Goal: Information Seeking & Learning: Find specific fact

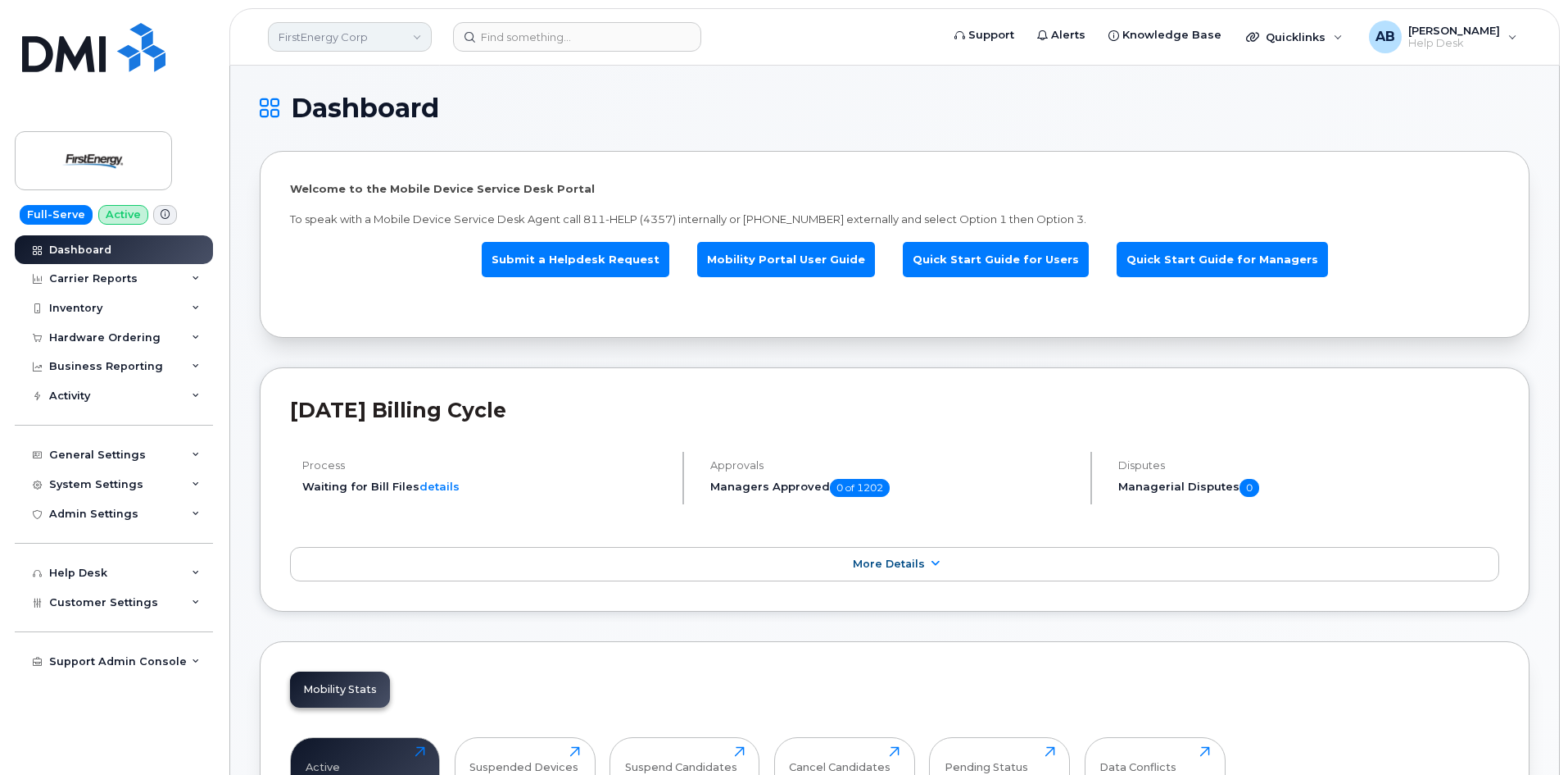
click at [402, 36] on link "FirstEnergy Corp" at bounding box center [350, 37] width 164 height 30
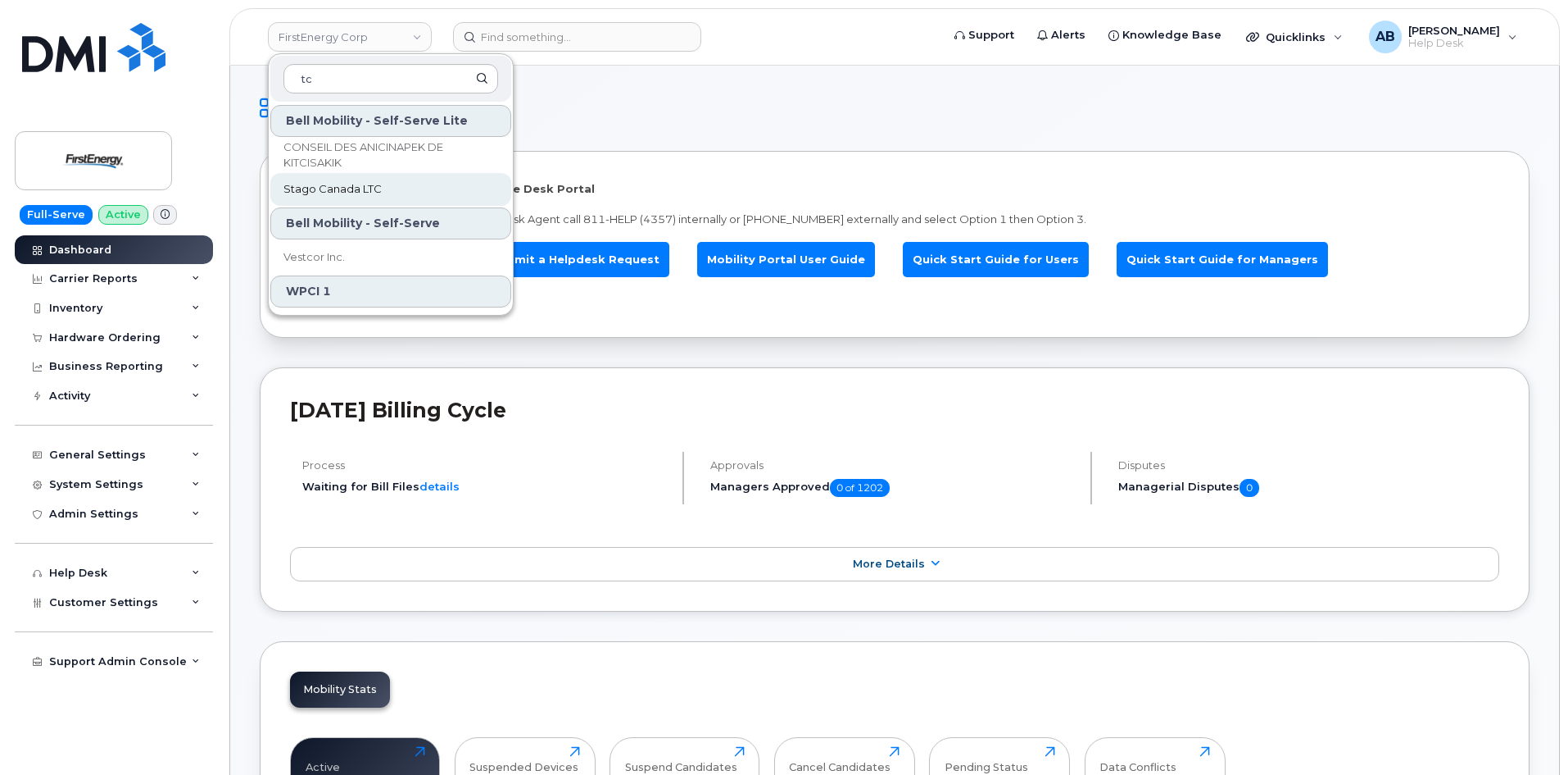
type input "t"
type input "T"
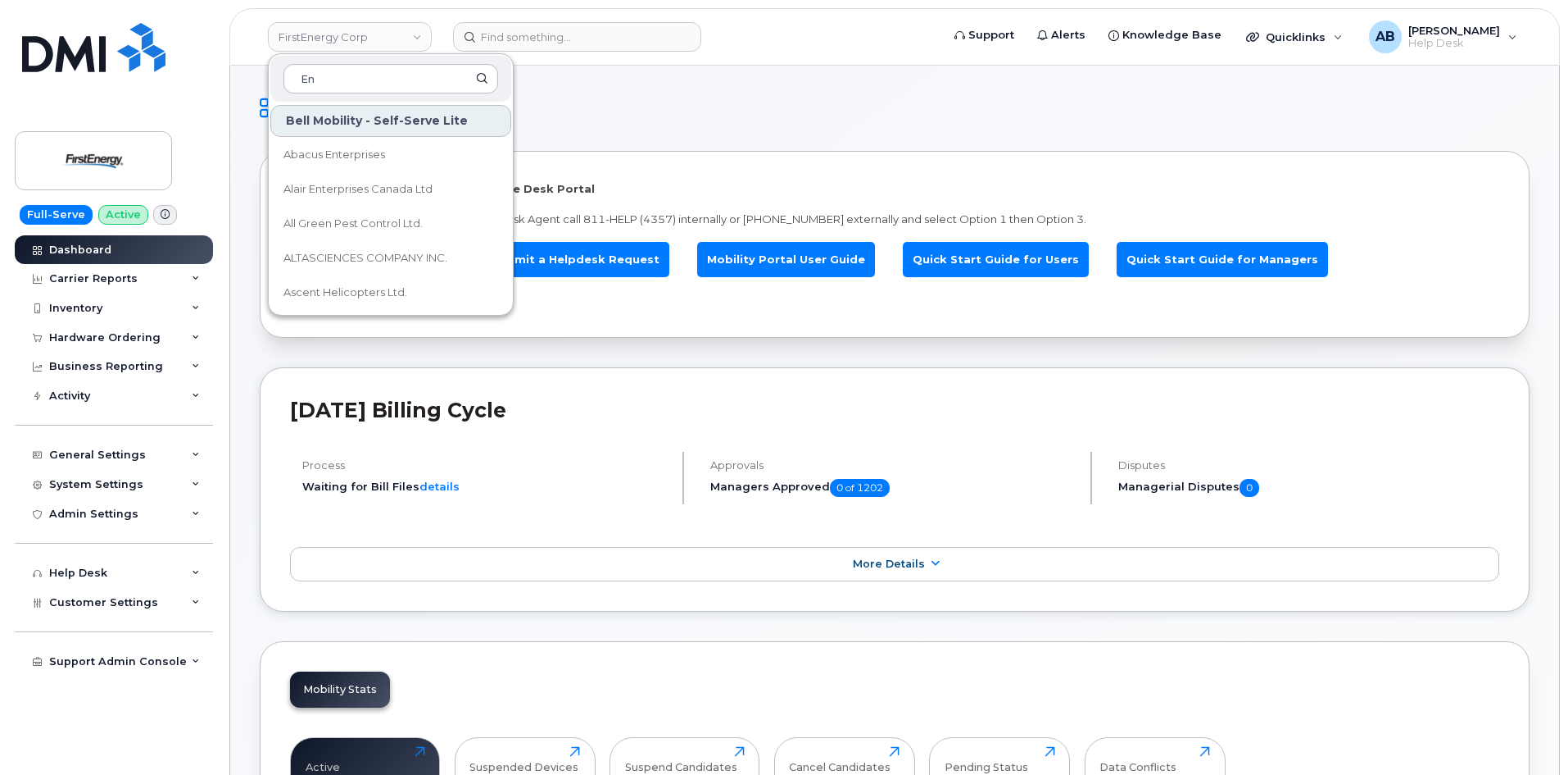
type input "E"
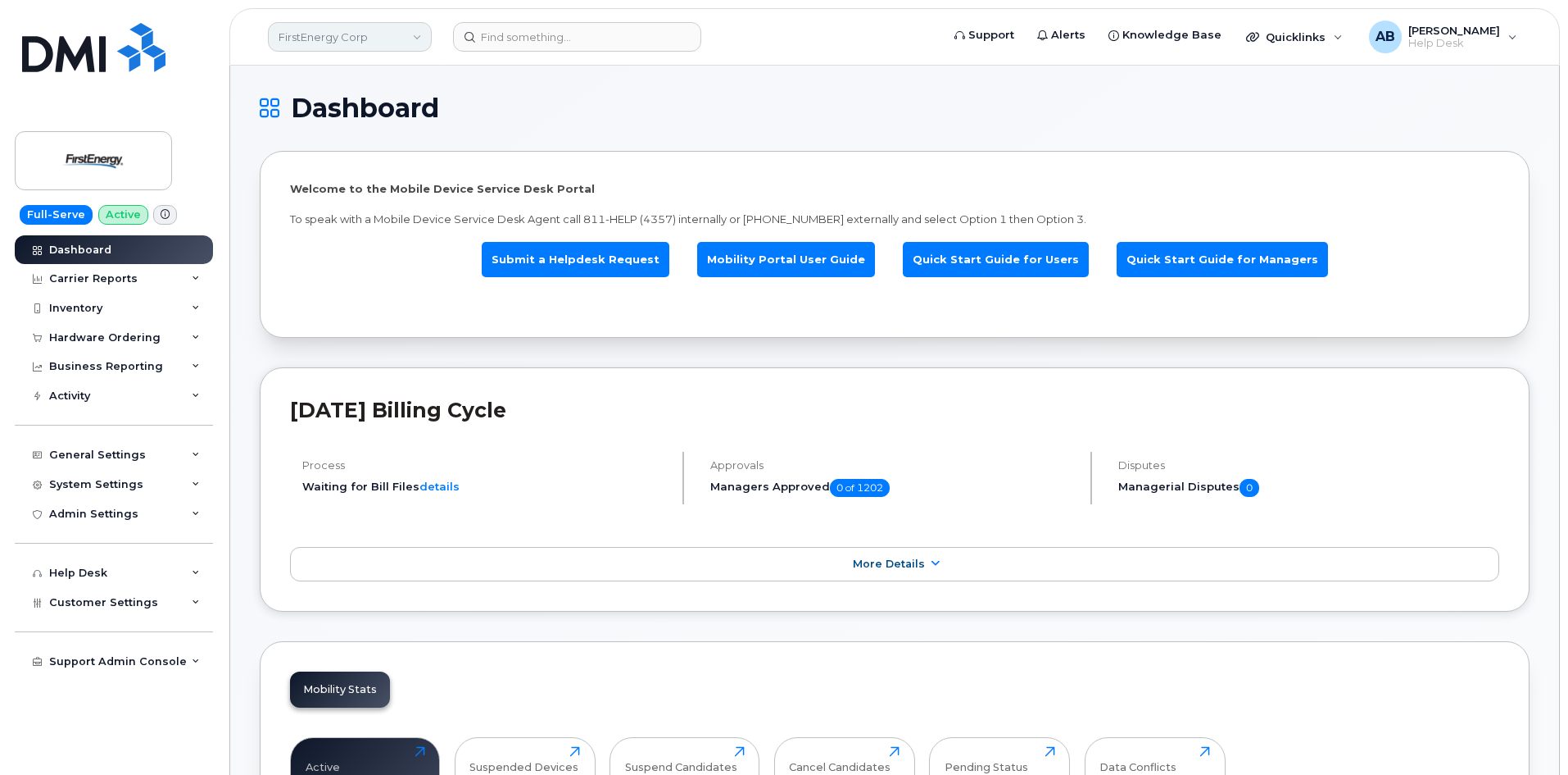
click at [382, 39] on link "FirstEnergy Corp" at bounding box center [350, 37] width 164 height 30
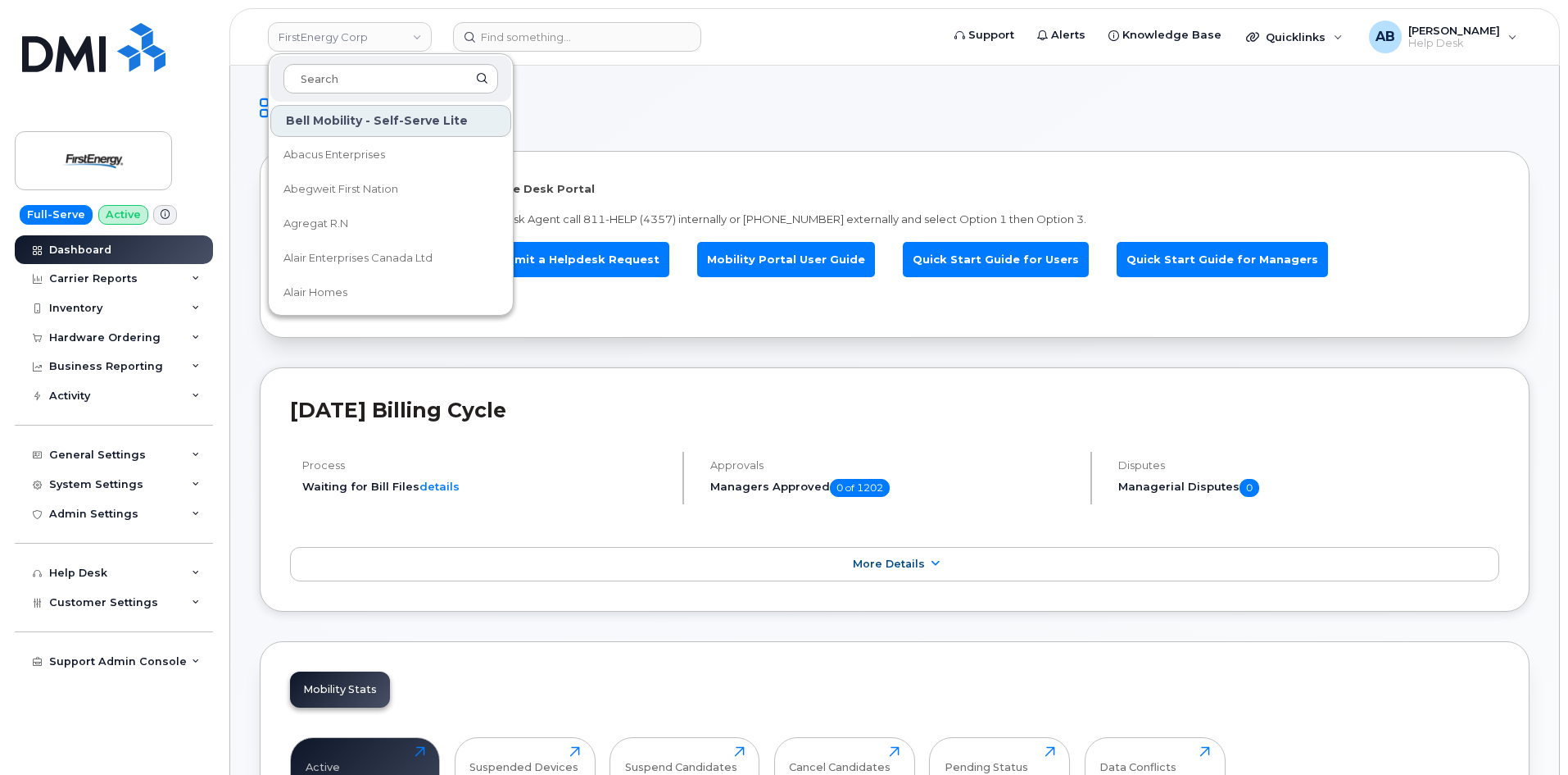
click at [553, 53] on header "FirstEnergy Corp Bell Mobility - Self-Serve Lite Abacus Enterprises Abegweit Fi…" at bounding box center [893, 36] width 1330 height 57
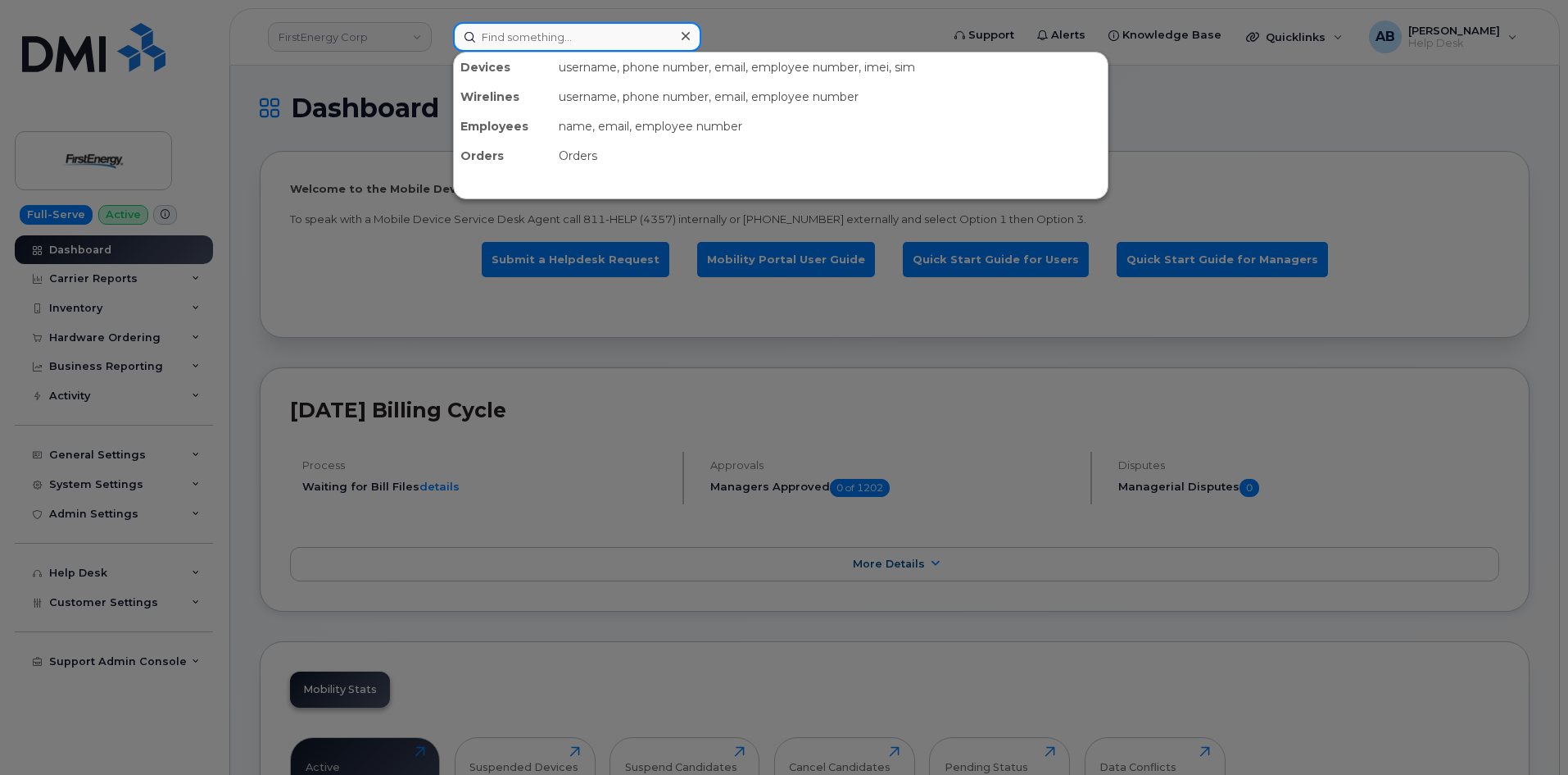
click at [566, 41] on input at bounding box center [577, 37] width 248 height 30
click at [391, 116] on div at bounding box center [784, 387] width 1568 height 775
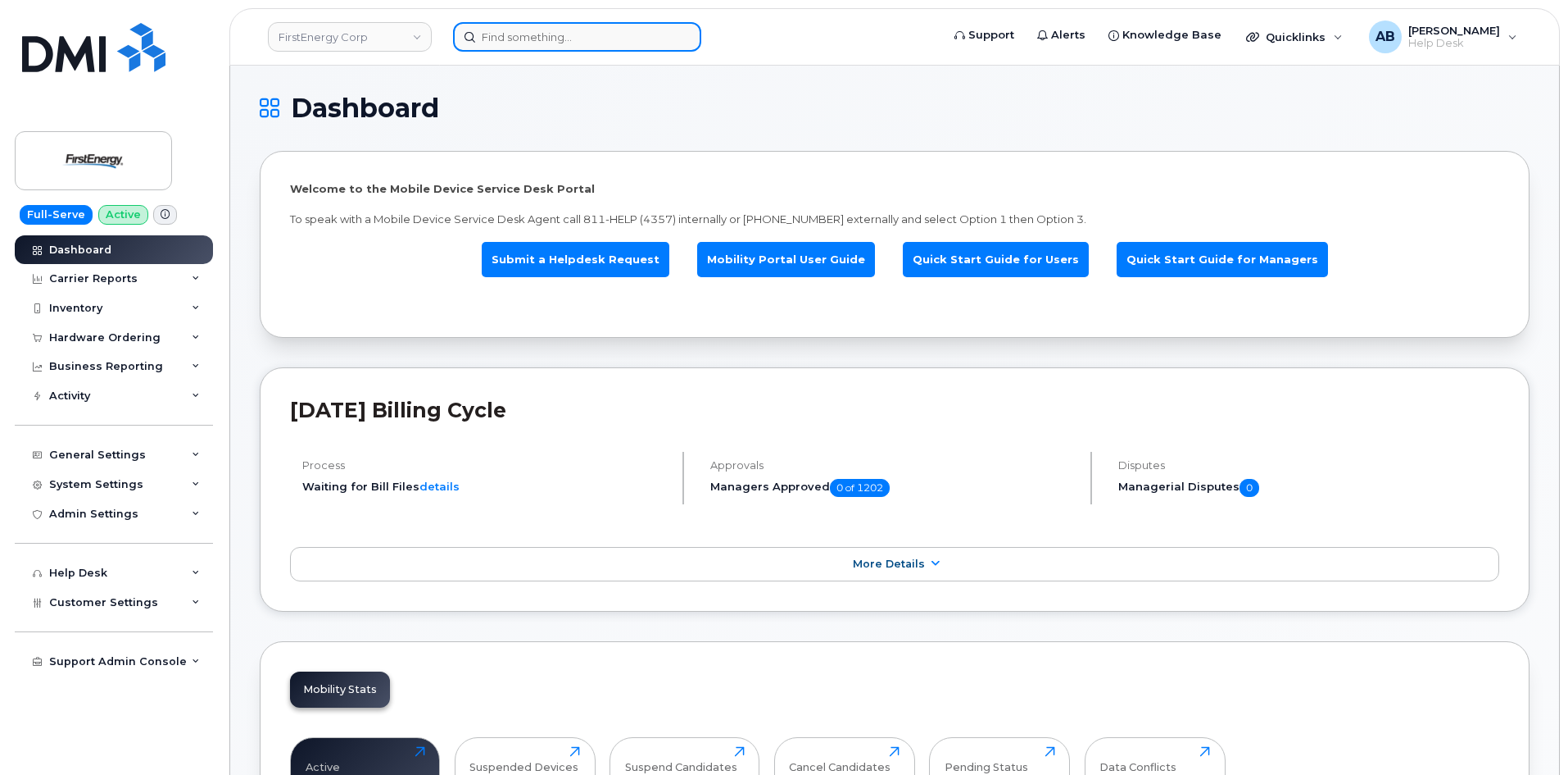
click at [486, 44] on input at bounding box center [577, 37] width 248 height 30
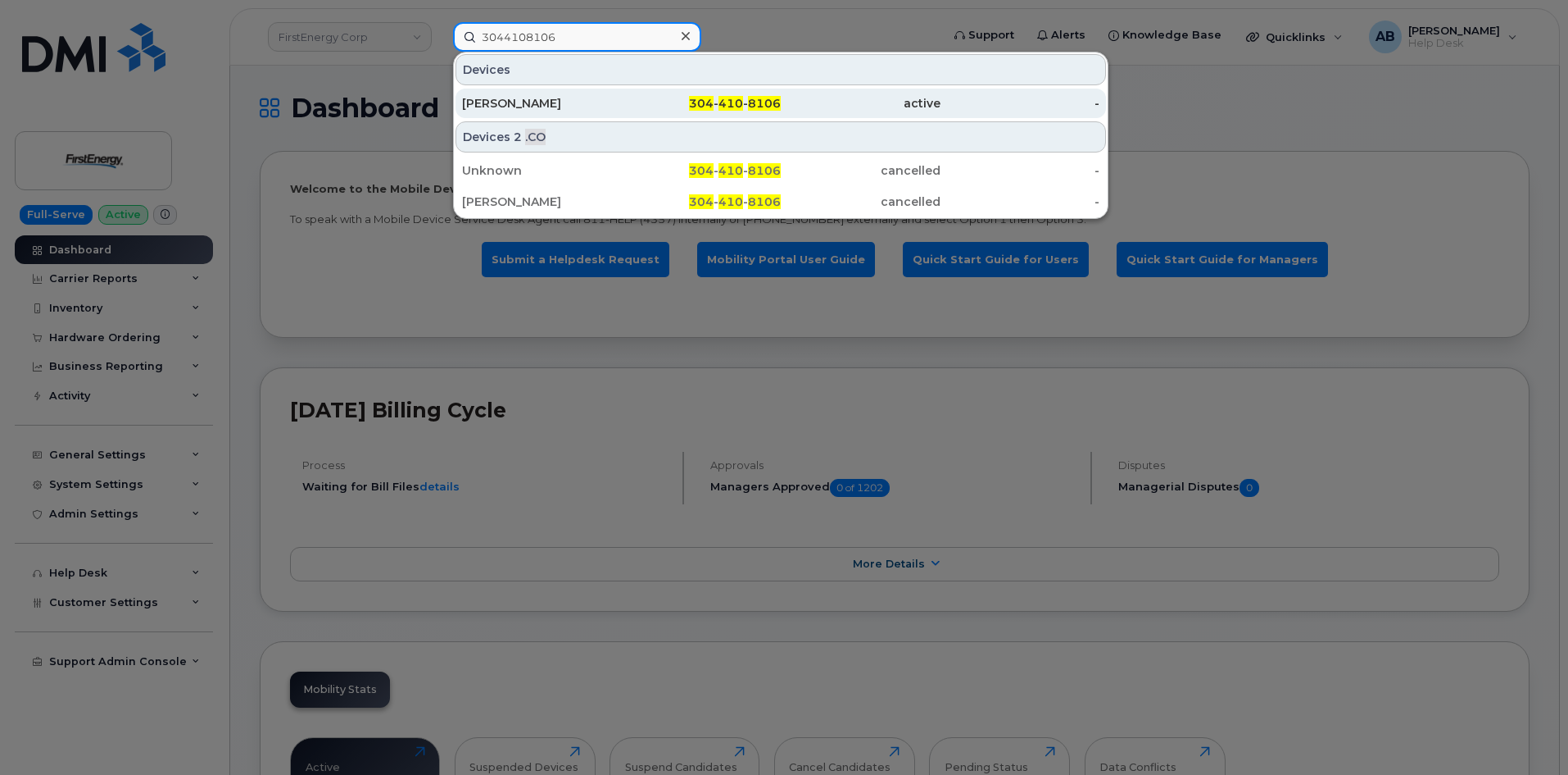
type input "3044108106"
click at [620, 93] on div "CORY HENSON" at bounding box center [542, 104] width 160 height 30
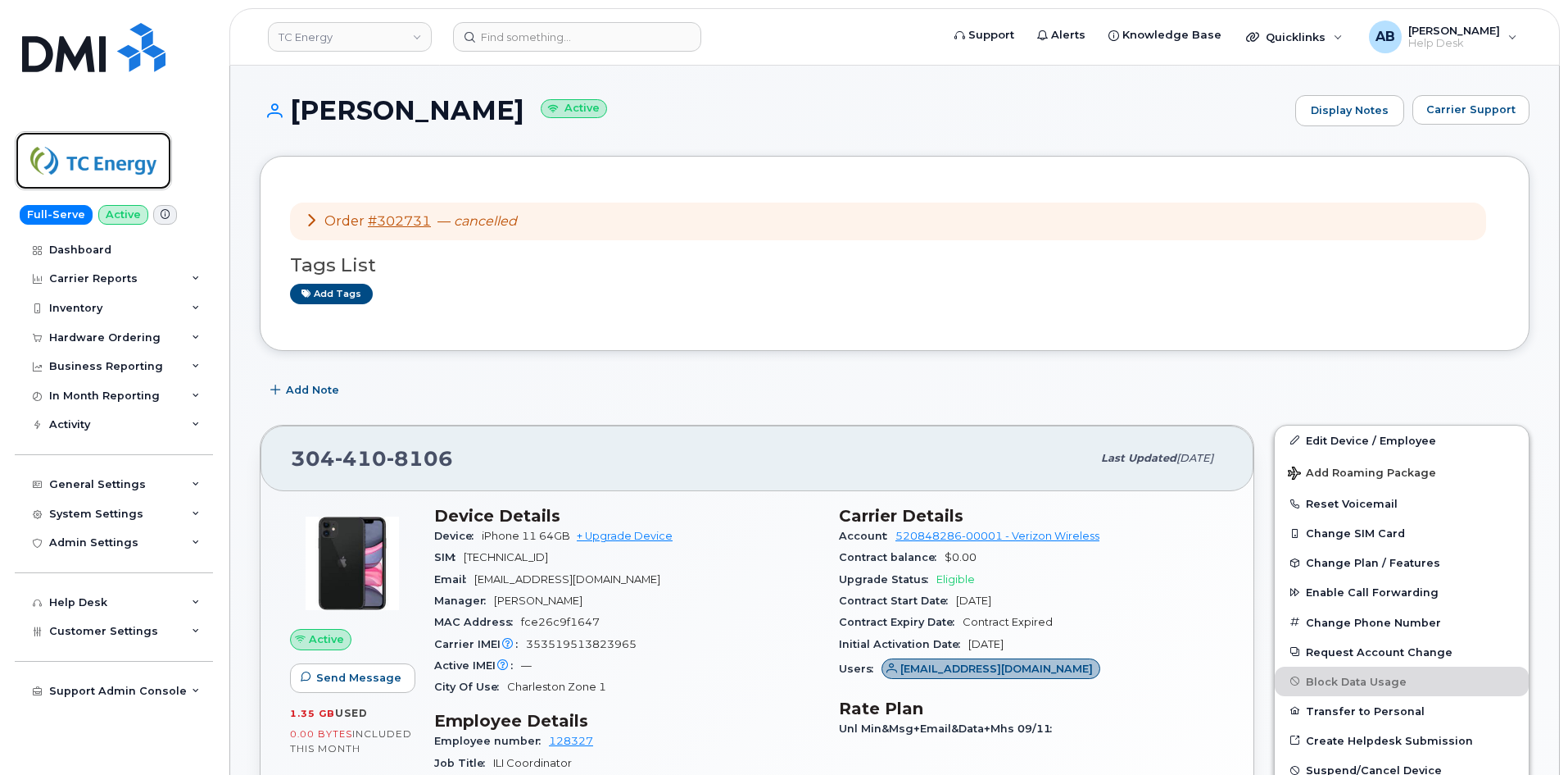
click at [155, 163] on img at bounding box center [93, 161] width 126 height 48
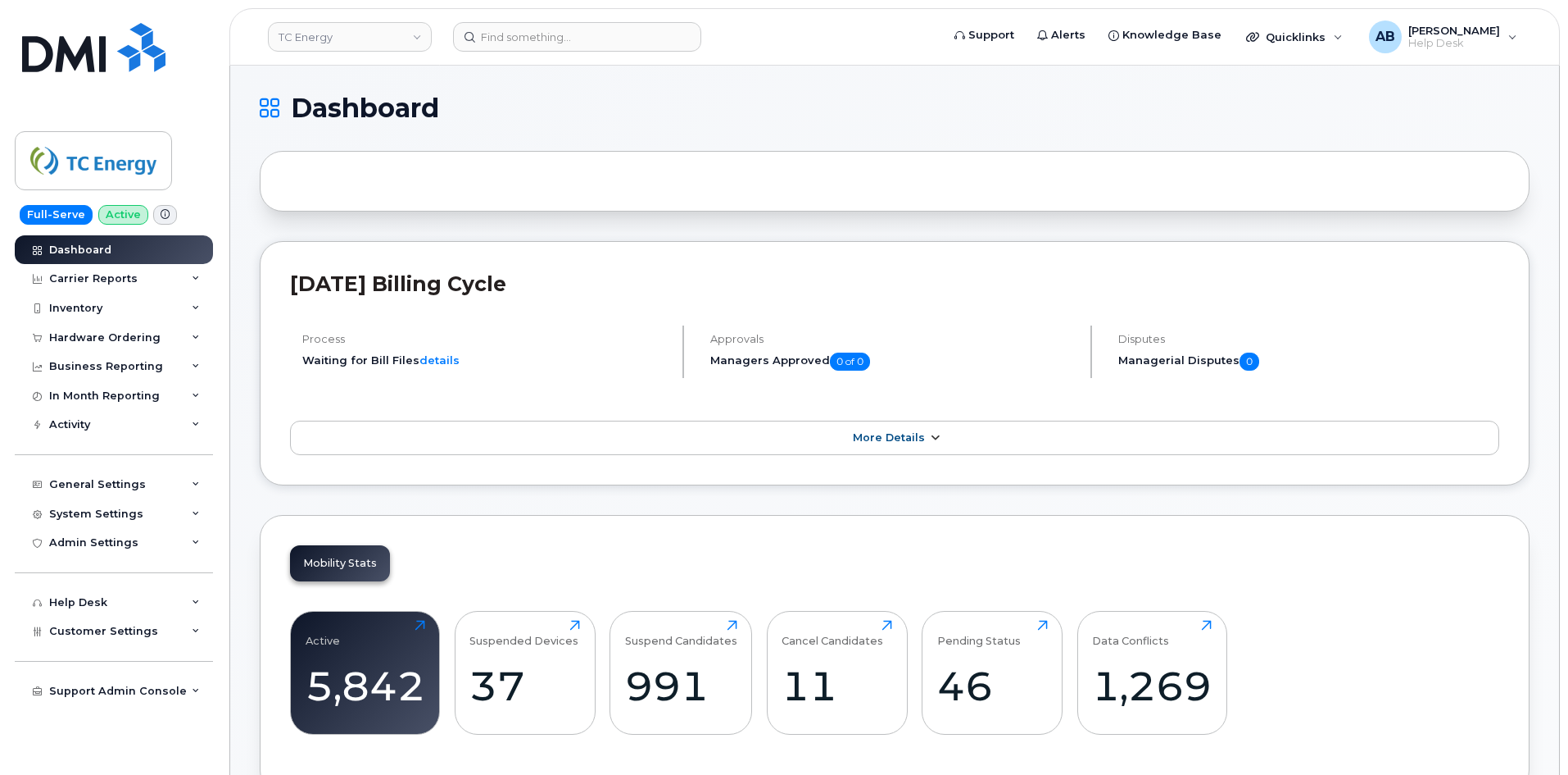
click at [620, 427] on link "More Details" at bounding box center [894, 437] width 1209 height 34
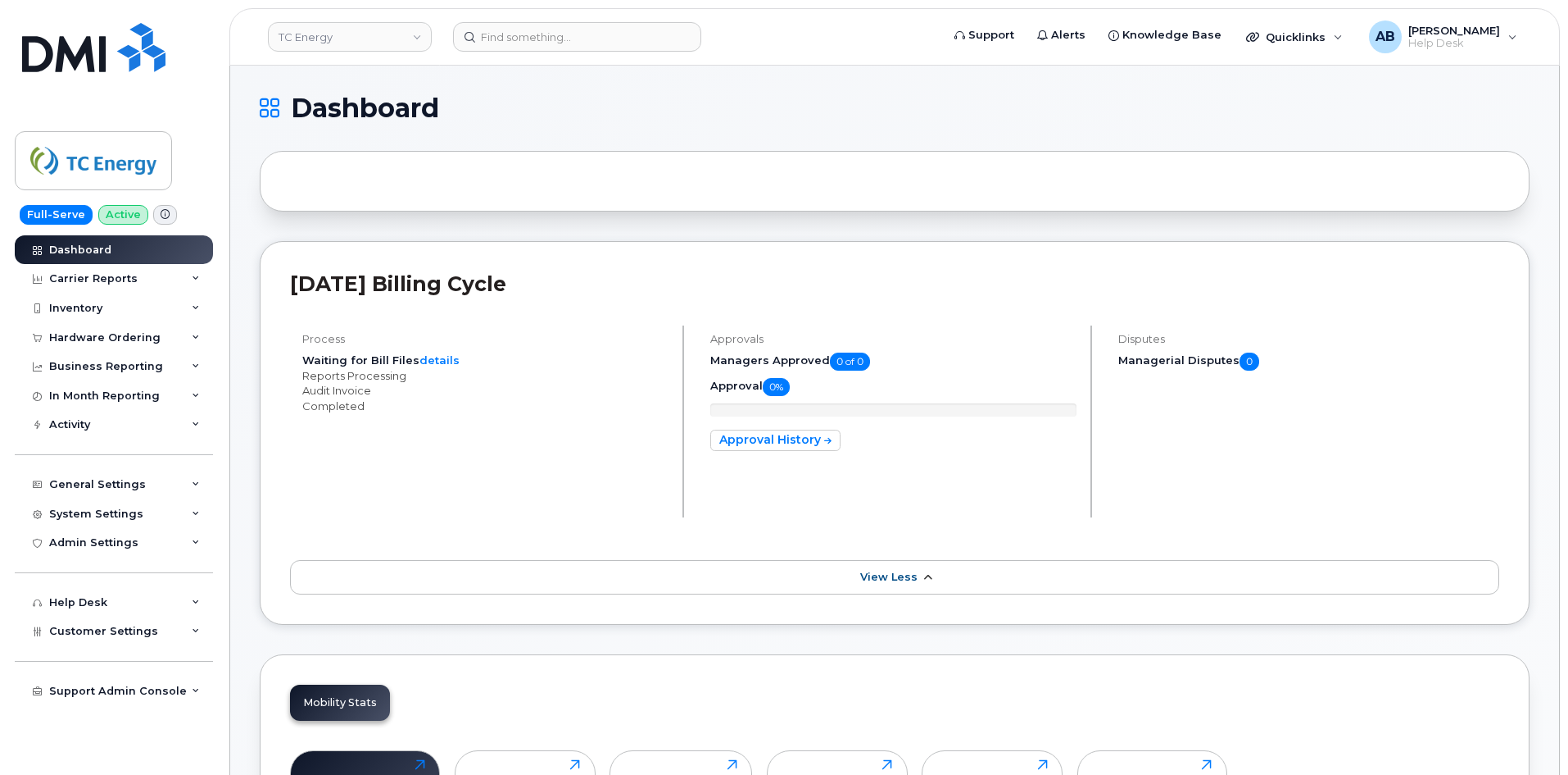
click at [647, 570] on link "View Less" at bounding box center [894, 577] width 1209 height 34
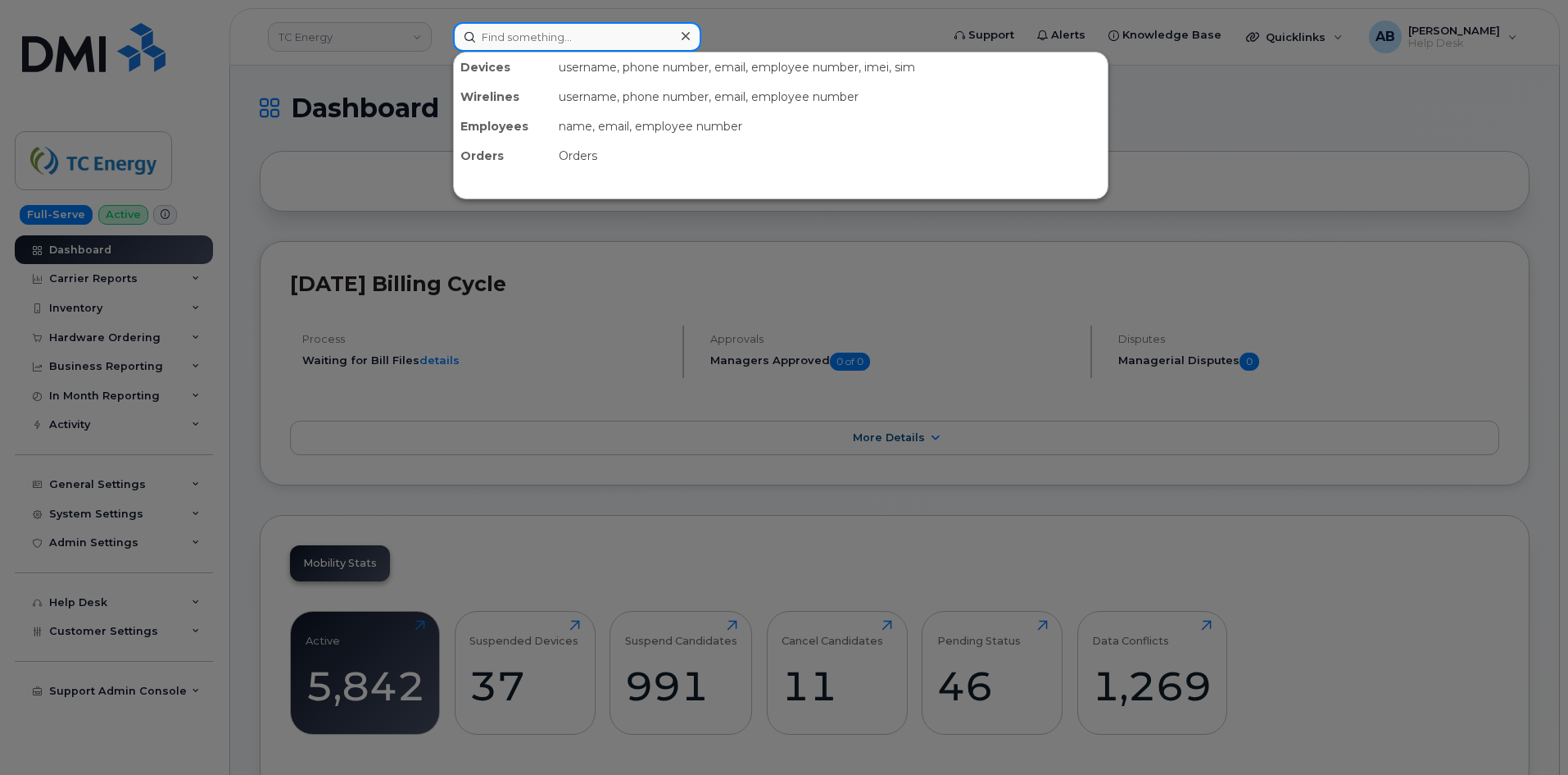
click at [516, 47] on input at bounding box center [577, 37] width 248 height 30
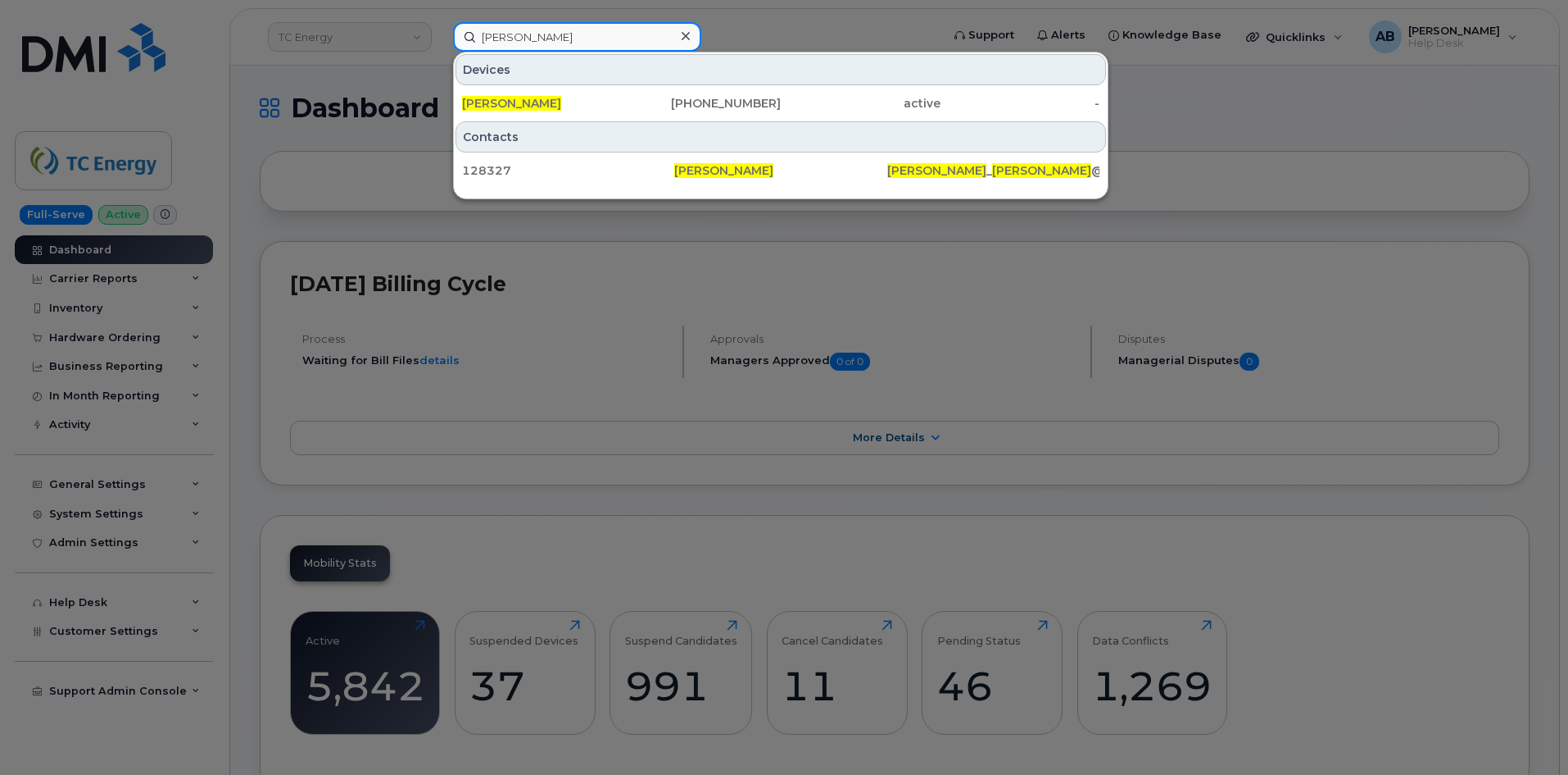
type input "[PERSON_NAME]"
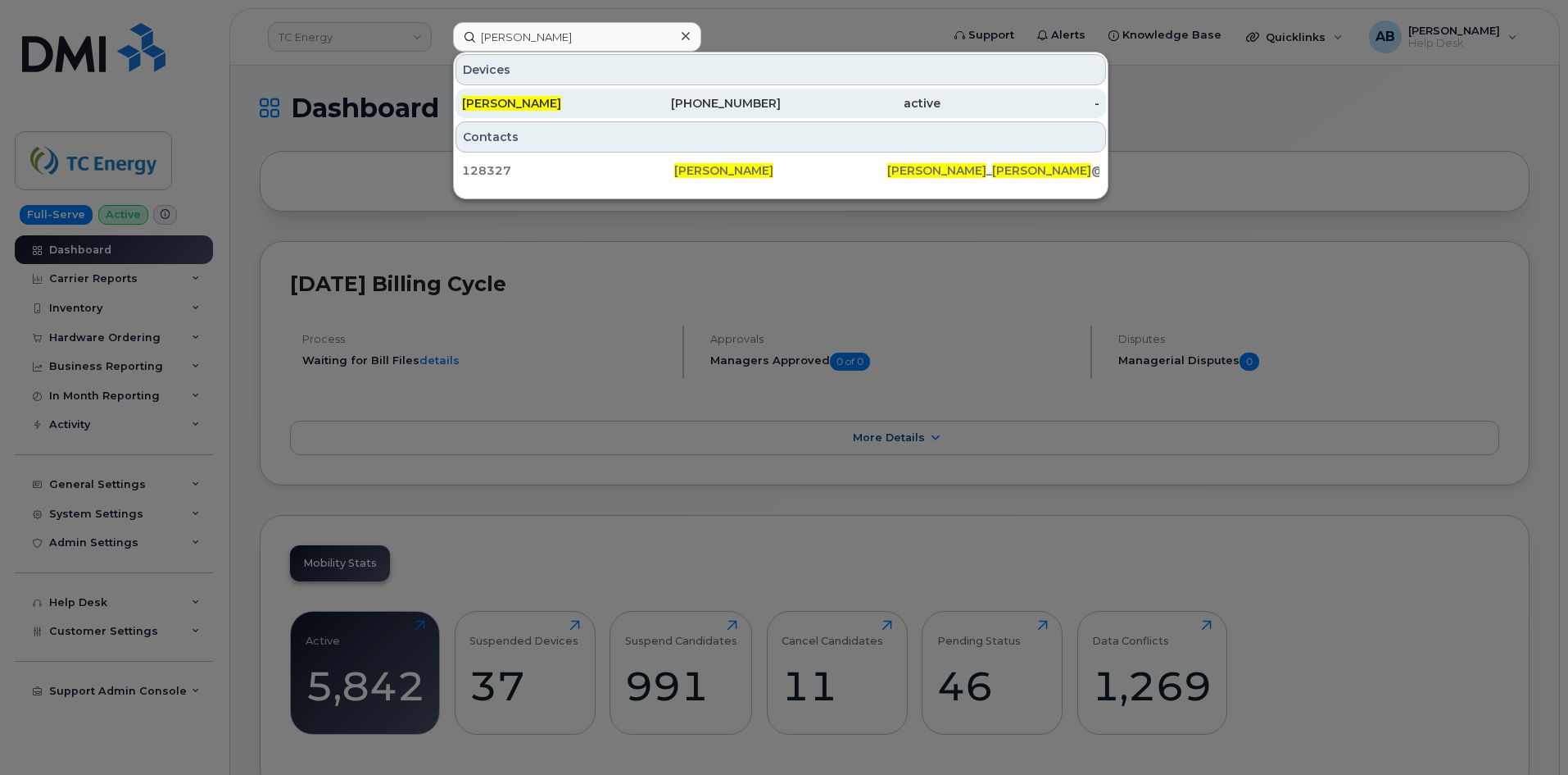
click at [579, 105] on div "CORY HENSON" at bounding box center [542, 103] width 160 height 16
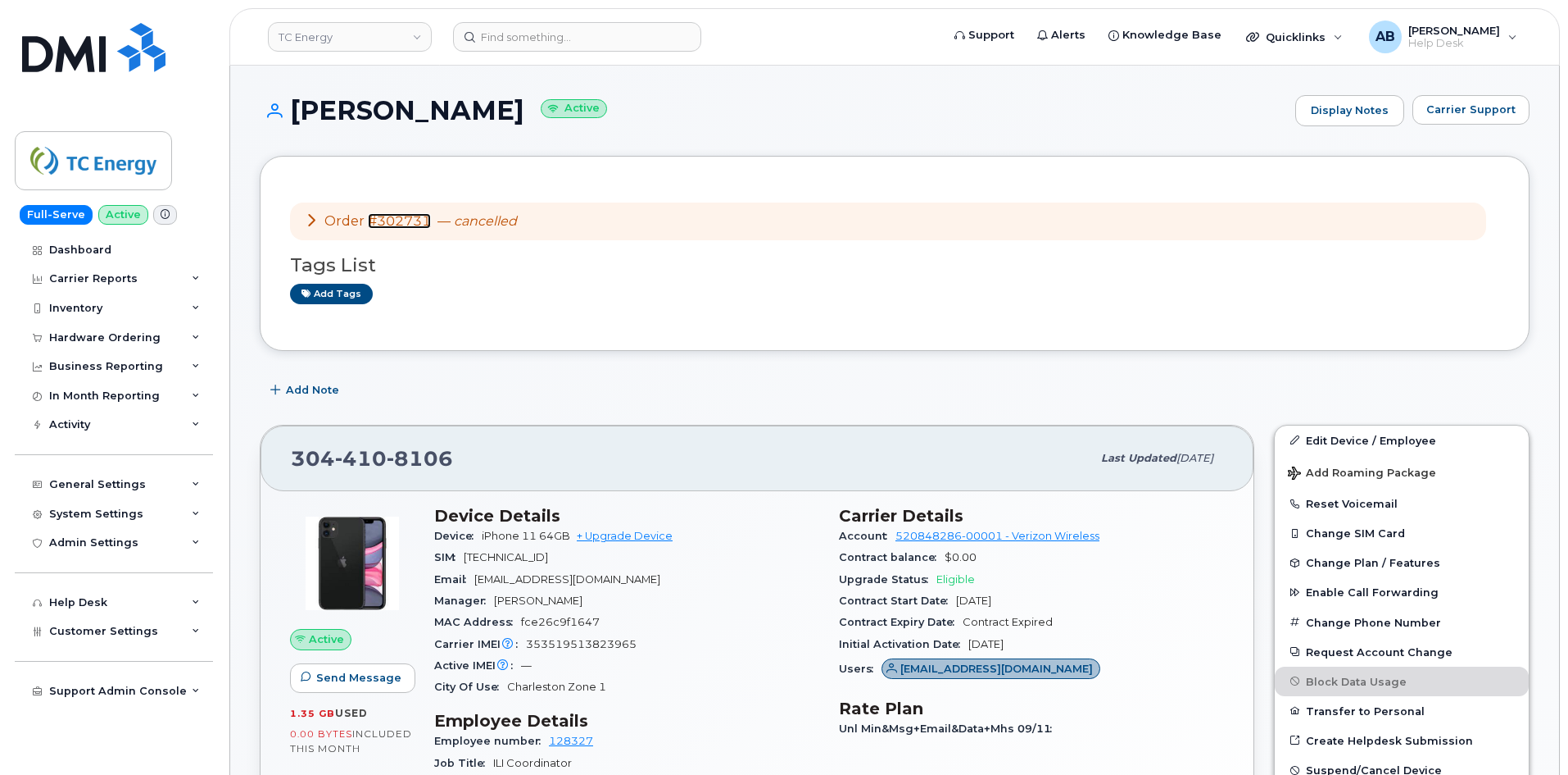
click at [385, 218] on link "#302731" at bounding box center [399, 221] width 63 height 16
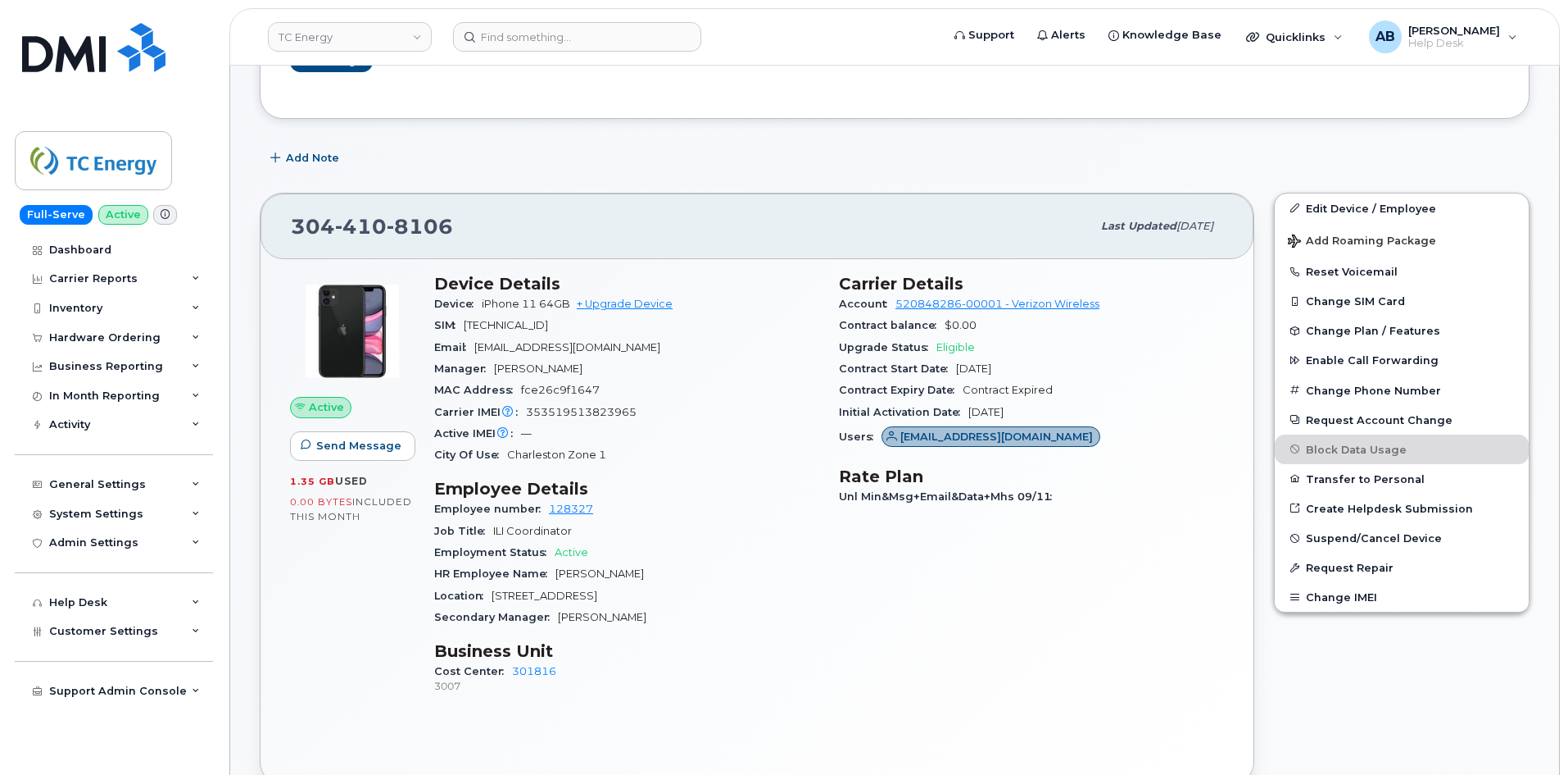
scroll to position [246, 0]
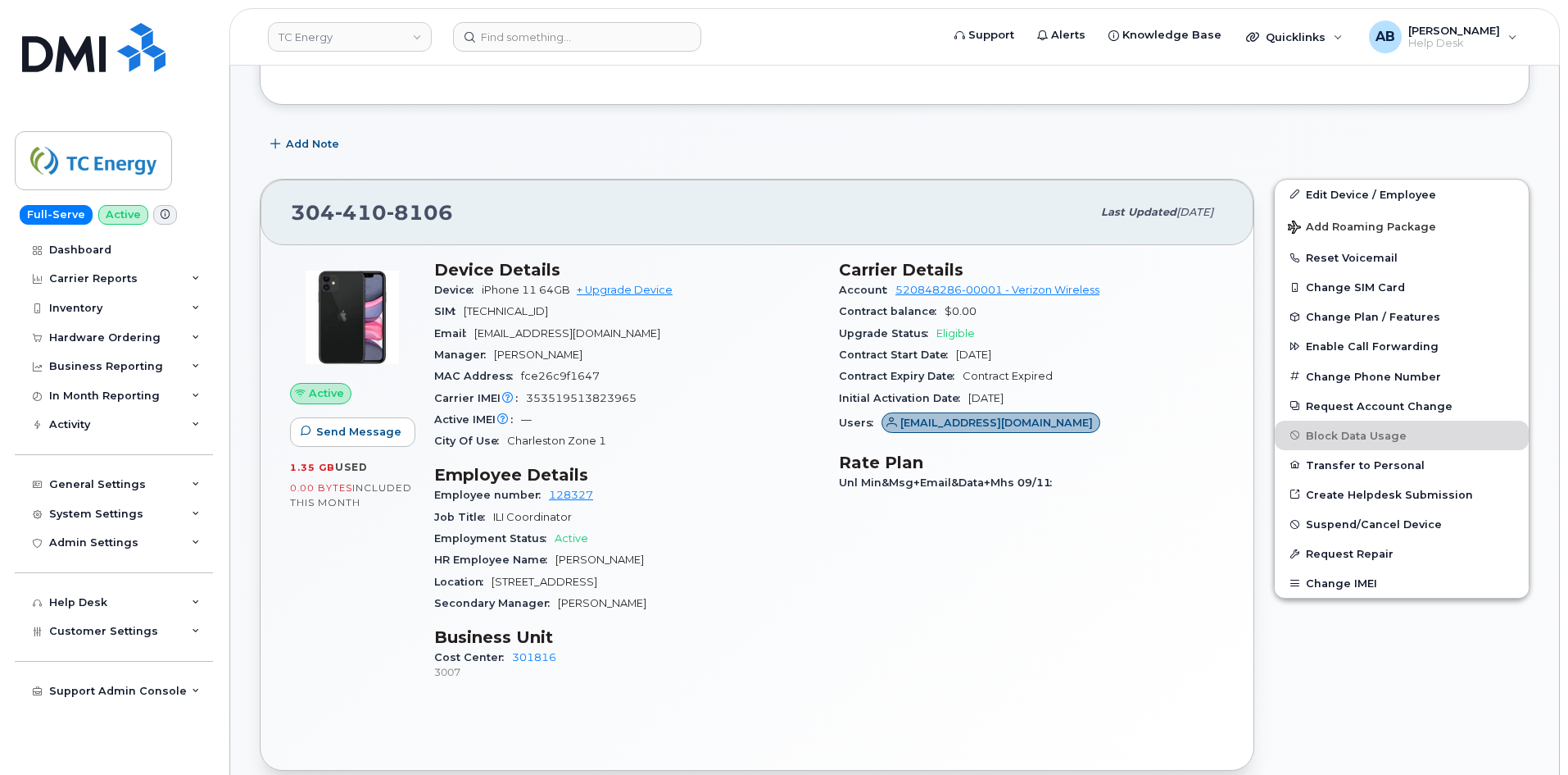
click at [342, 223] on span "410" at bounding box center [361, 212] width 52 height 25
copy span "304 410 8106"
click at [75, 156] on img at bounding box center [93, 161] width 126 height 48
click at [572, 130] on div "Add Note" at bounding box center [894, 145] width 1269 height 30
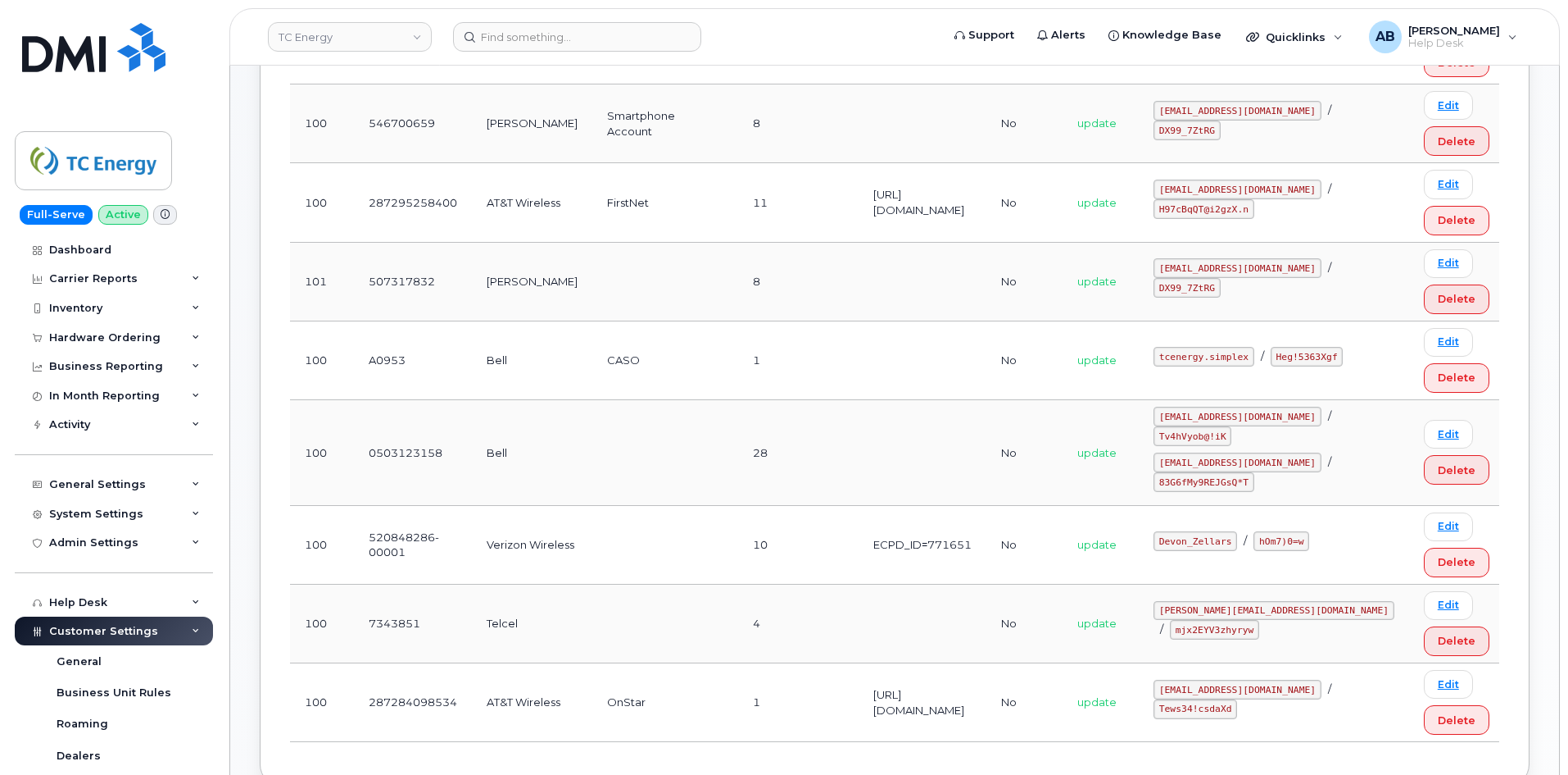
scroll to position [574, 0]
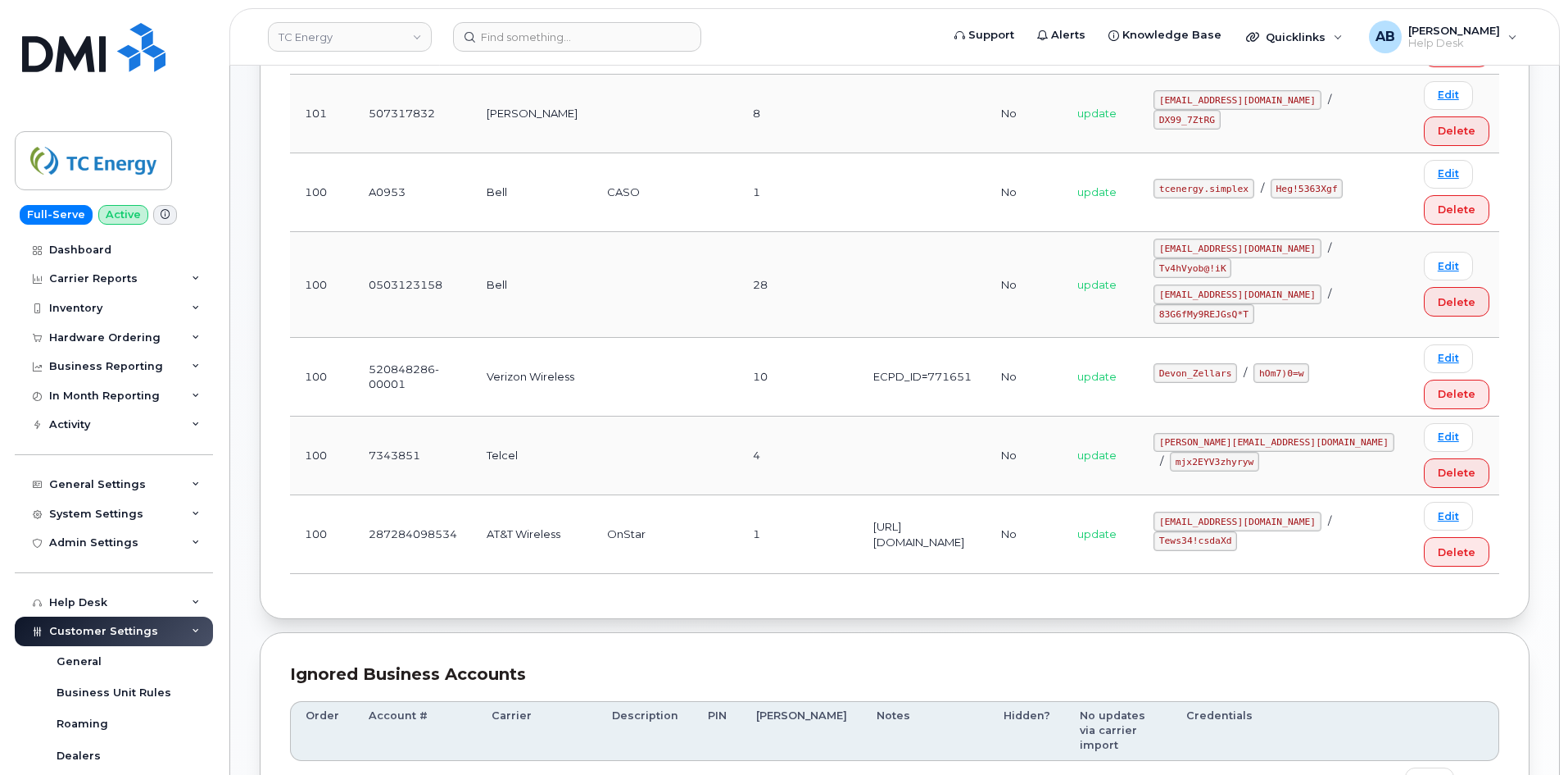
click at [1237, 363] on code "Devon_Zellars" at bounding box center [1195, 373] width 84 height 20
copy code "Devon_Zellars"
click at [1309, 363] on code "hOm7)0=w" at bounding box center [1281, 373] width 56 height 20
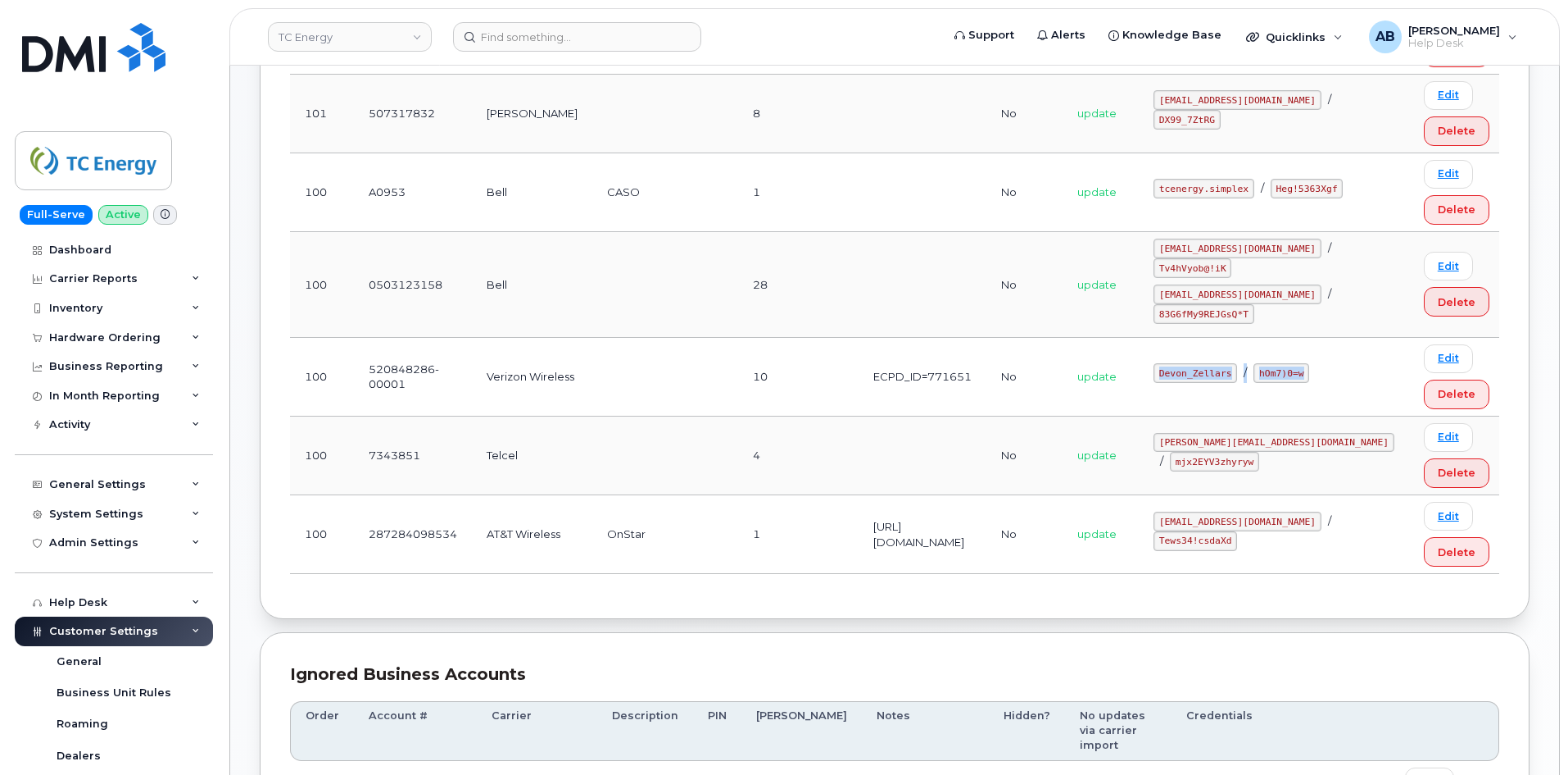
click at [1309, 363] on code "hOm7)0=w" at bounding box center [1281, 373] width 56 height 20
drag, startPoint x: 1327, startPoint y: 339, endPoint x: 1374, endPoint y: 347, distance: 47.7
click at [1374, 363] on div "Devon_Zellars / hOm7)0=w" at bounding box center [1273, 373] width 241 height 20
copy code "hOm7)0=w"
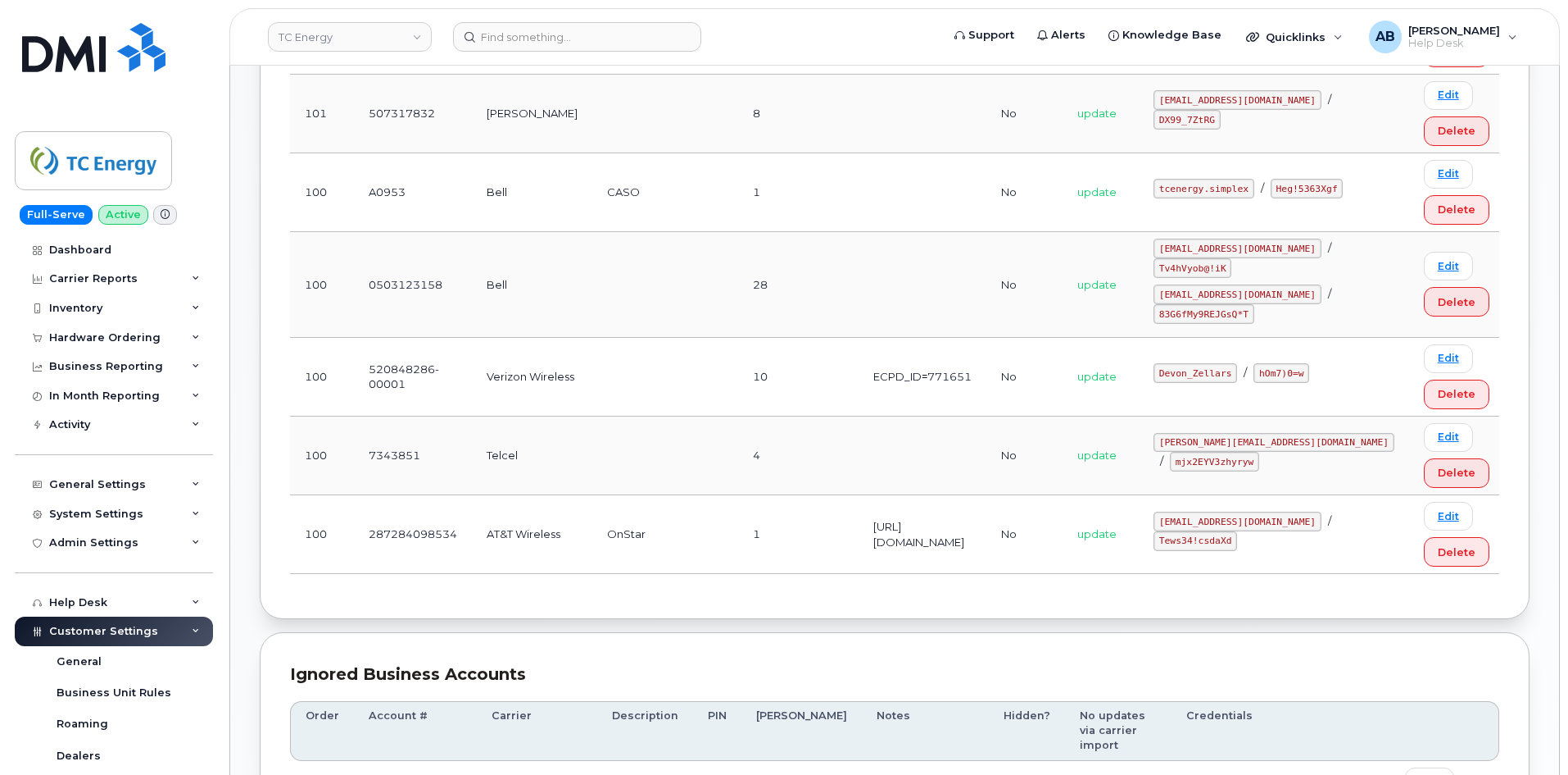
click at [743, 338] on td "10" at bounding box center [797, 377] width 120 height 79
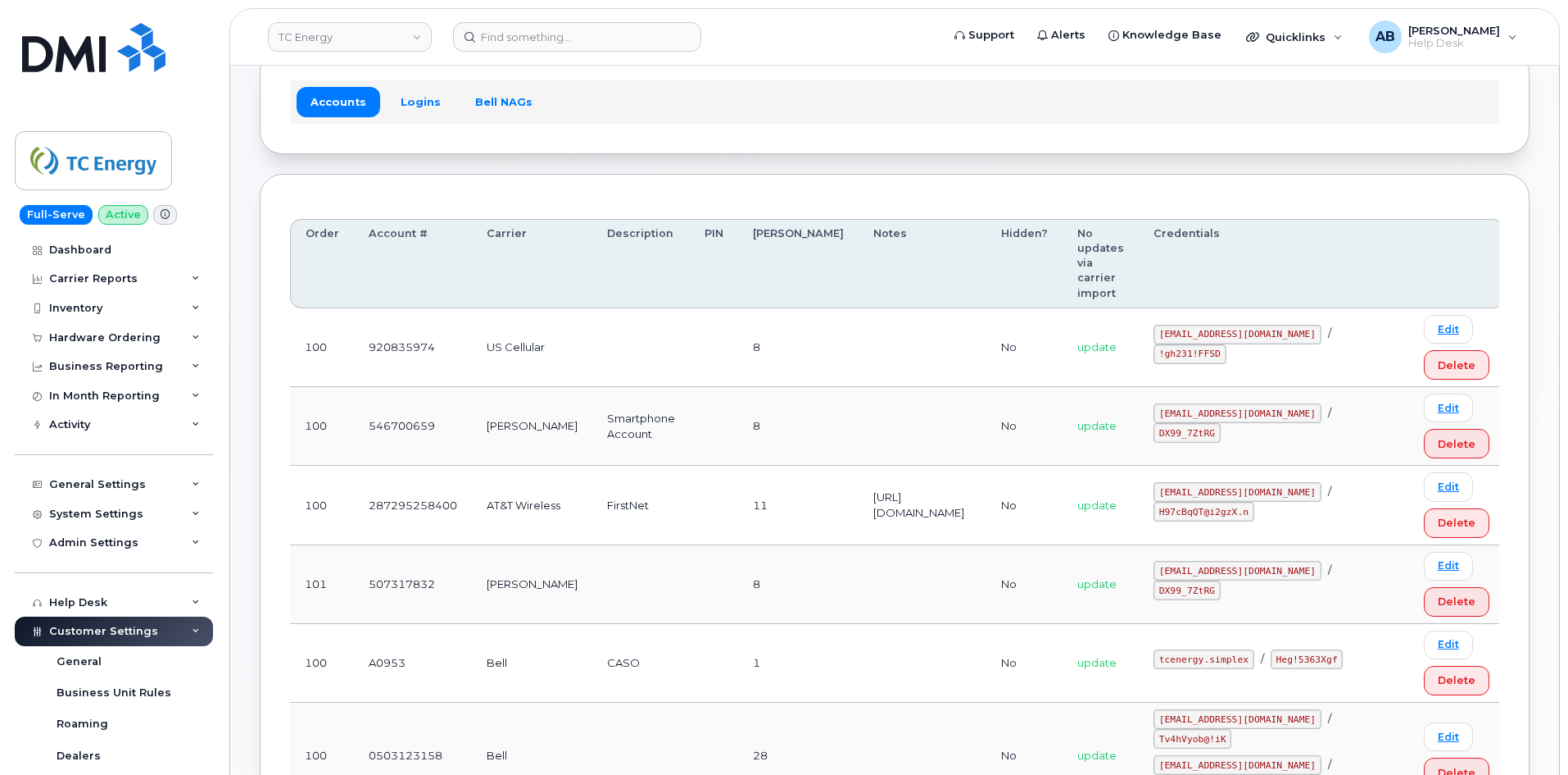
scroll to position [0, 0]
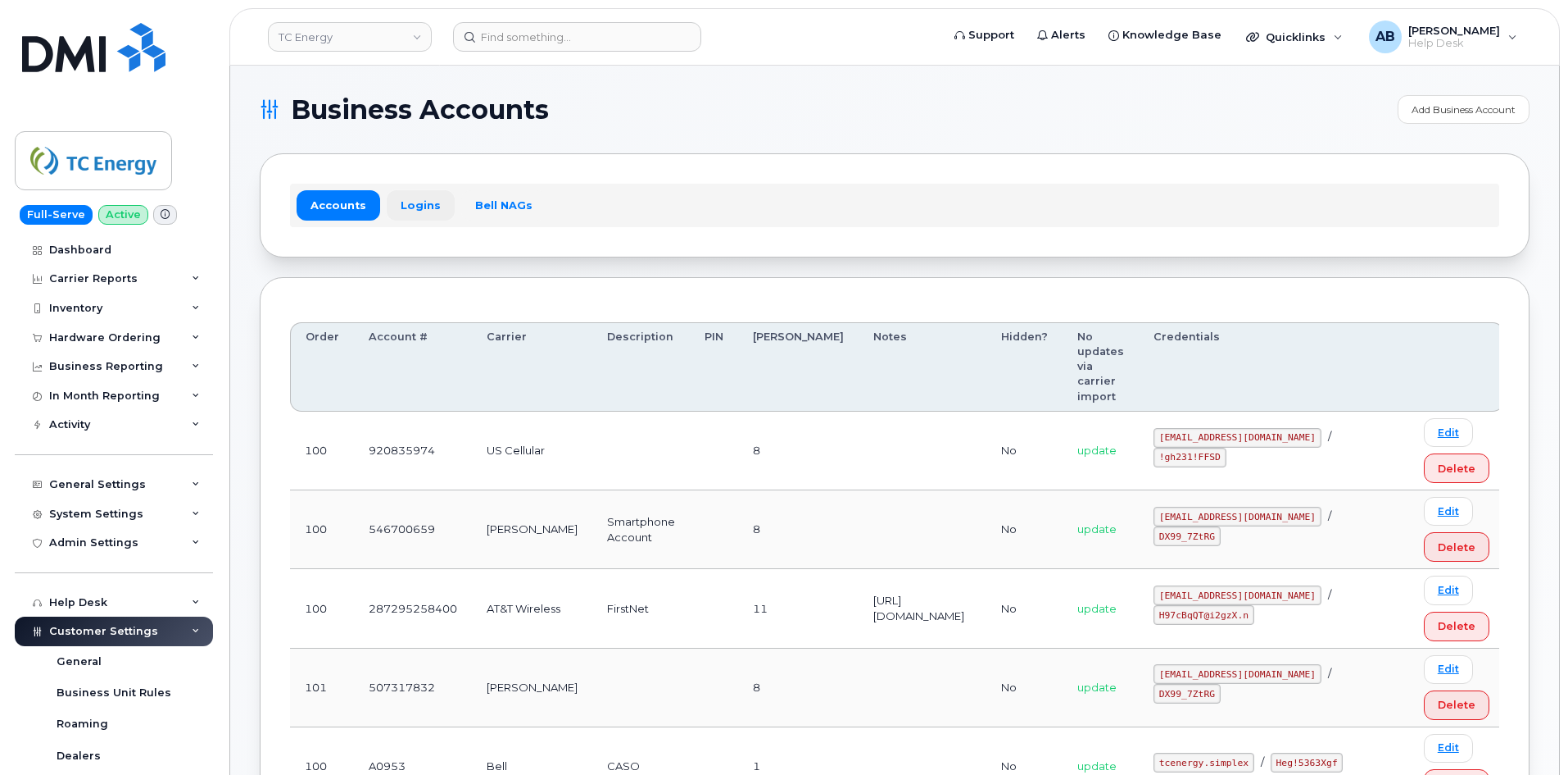
click at [446, 208] on link "Logins" at bounding box center [421, 205] width 68 height 30
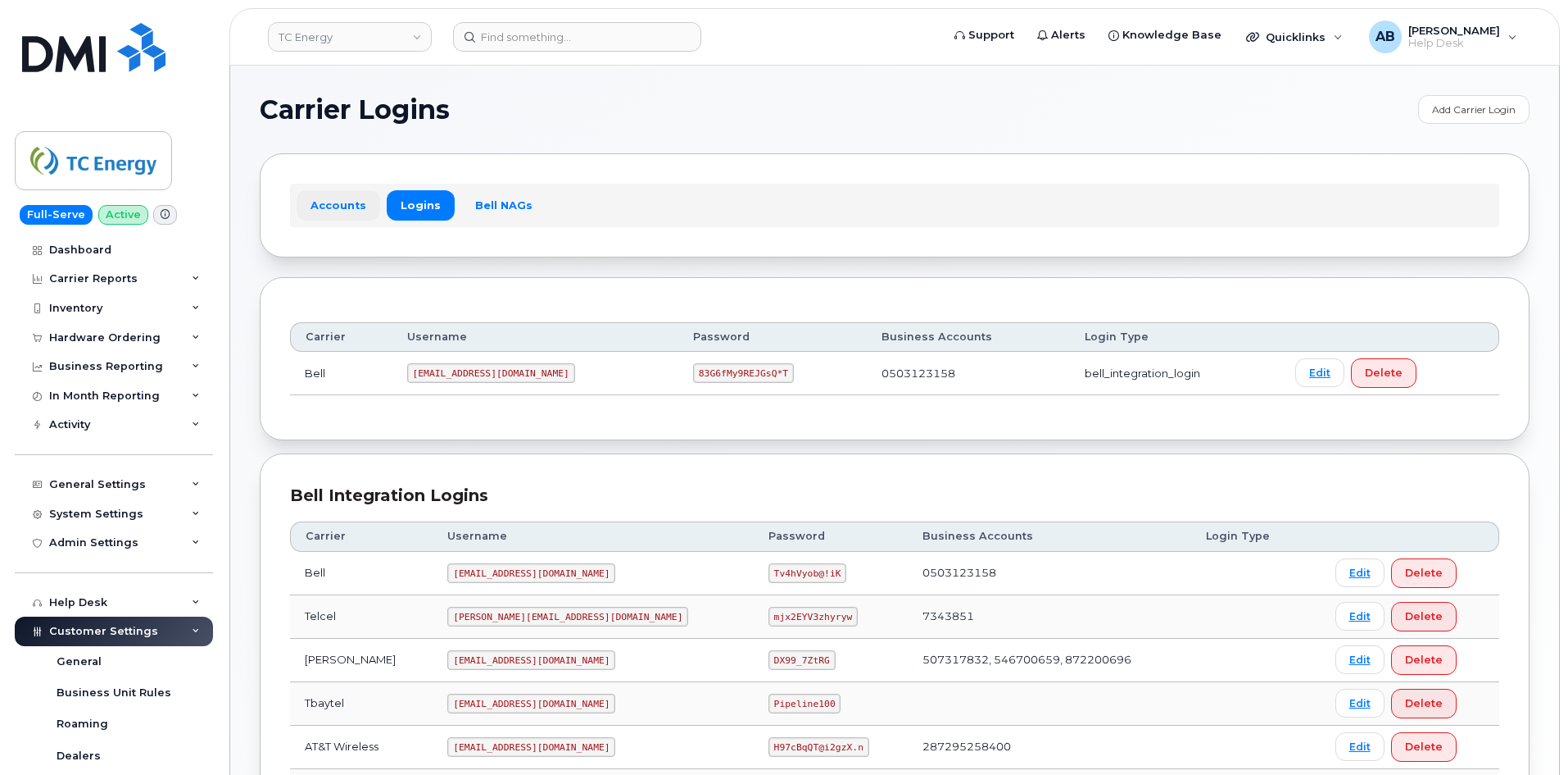
click at [345, 208] on link "Accounts" at bounding box center [339, 205] width 84 height 30
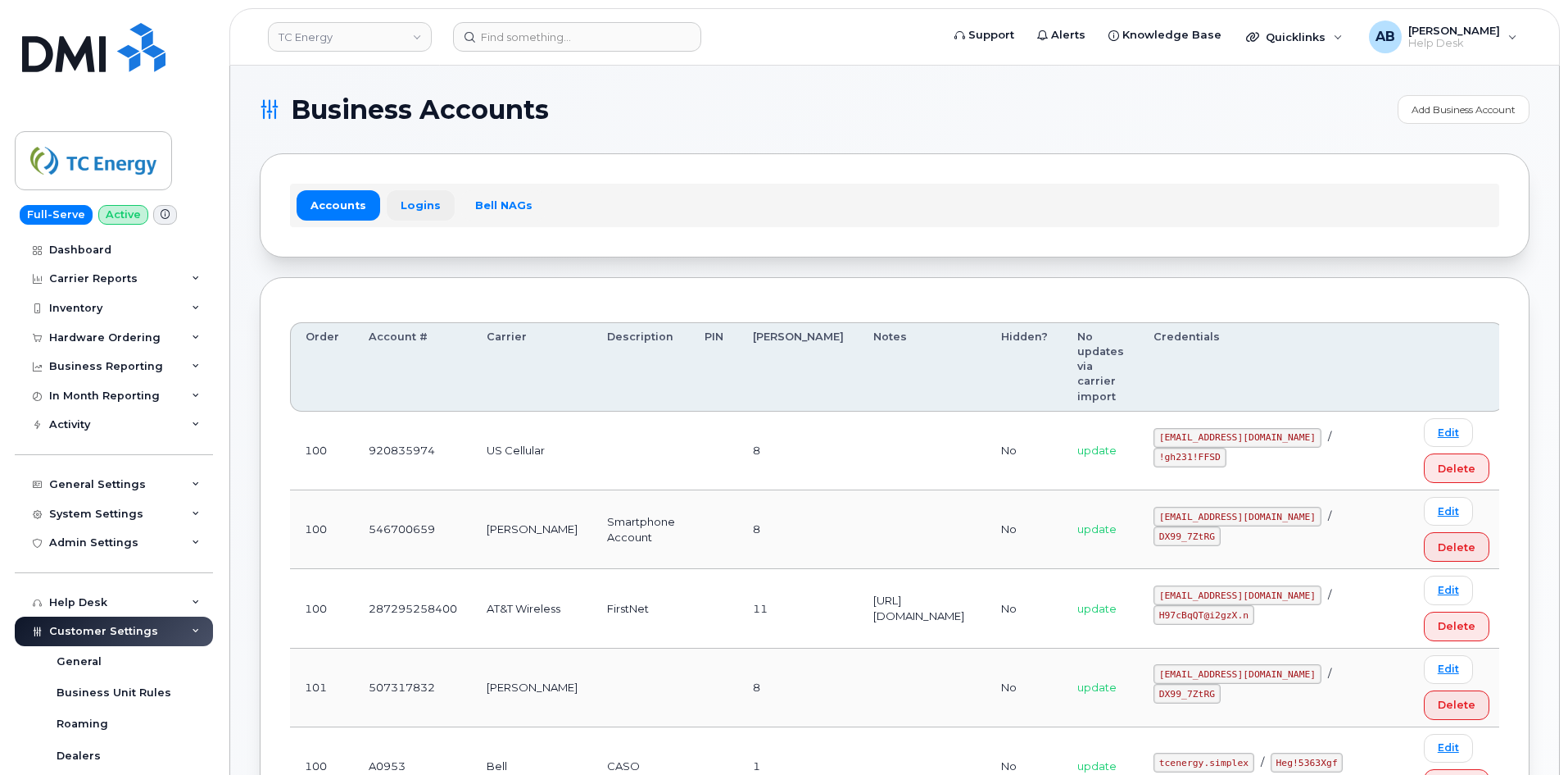
click at [410, 216] on link "Logins" at bounding box center [421, 205] width 68 height 30
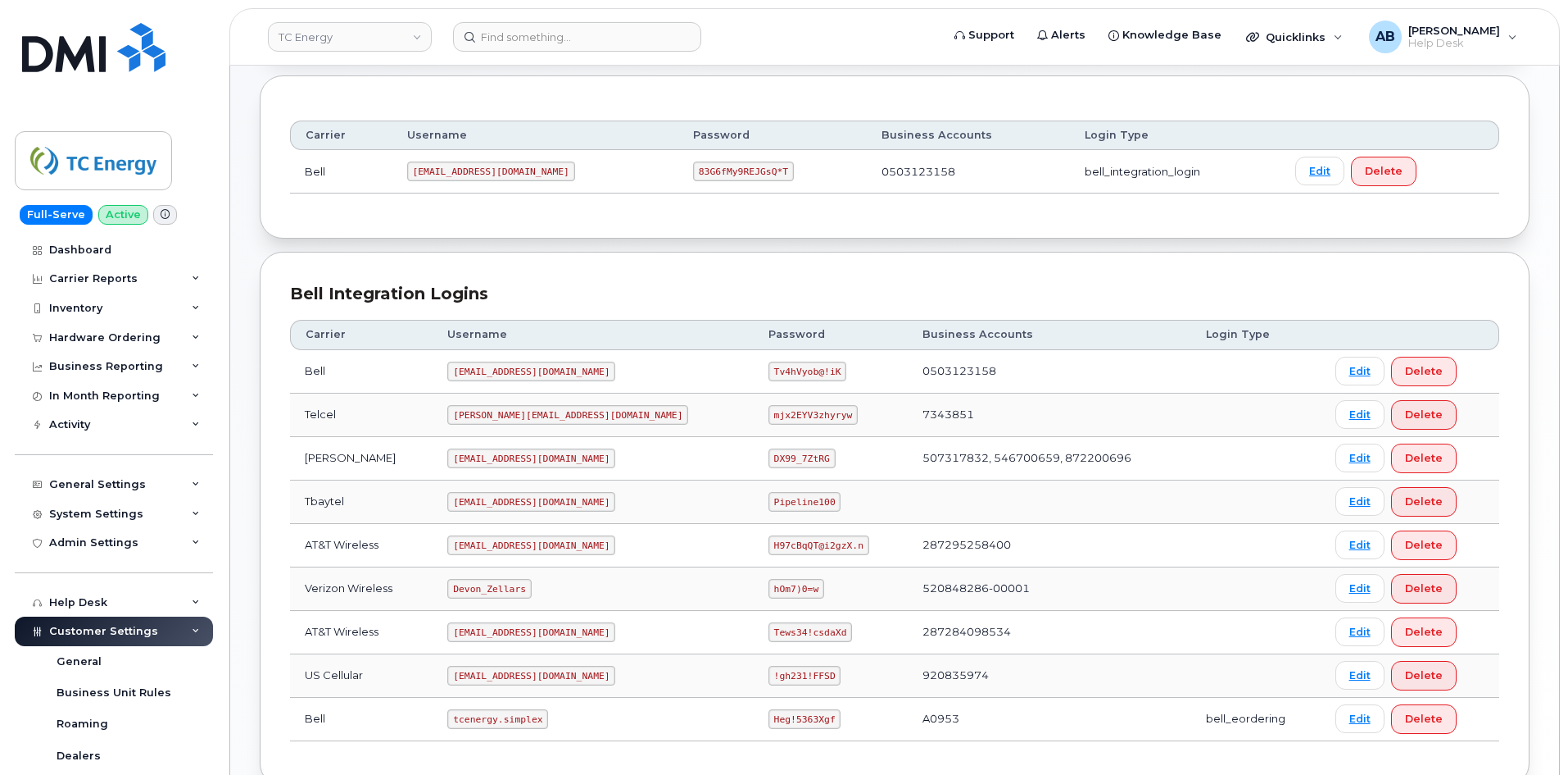
scroll to position [308, 0]
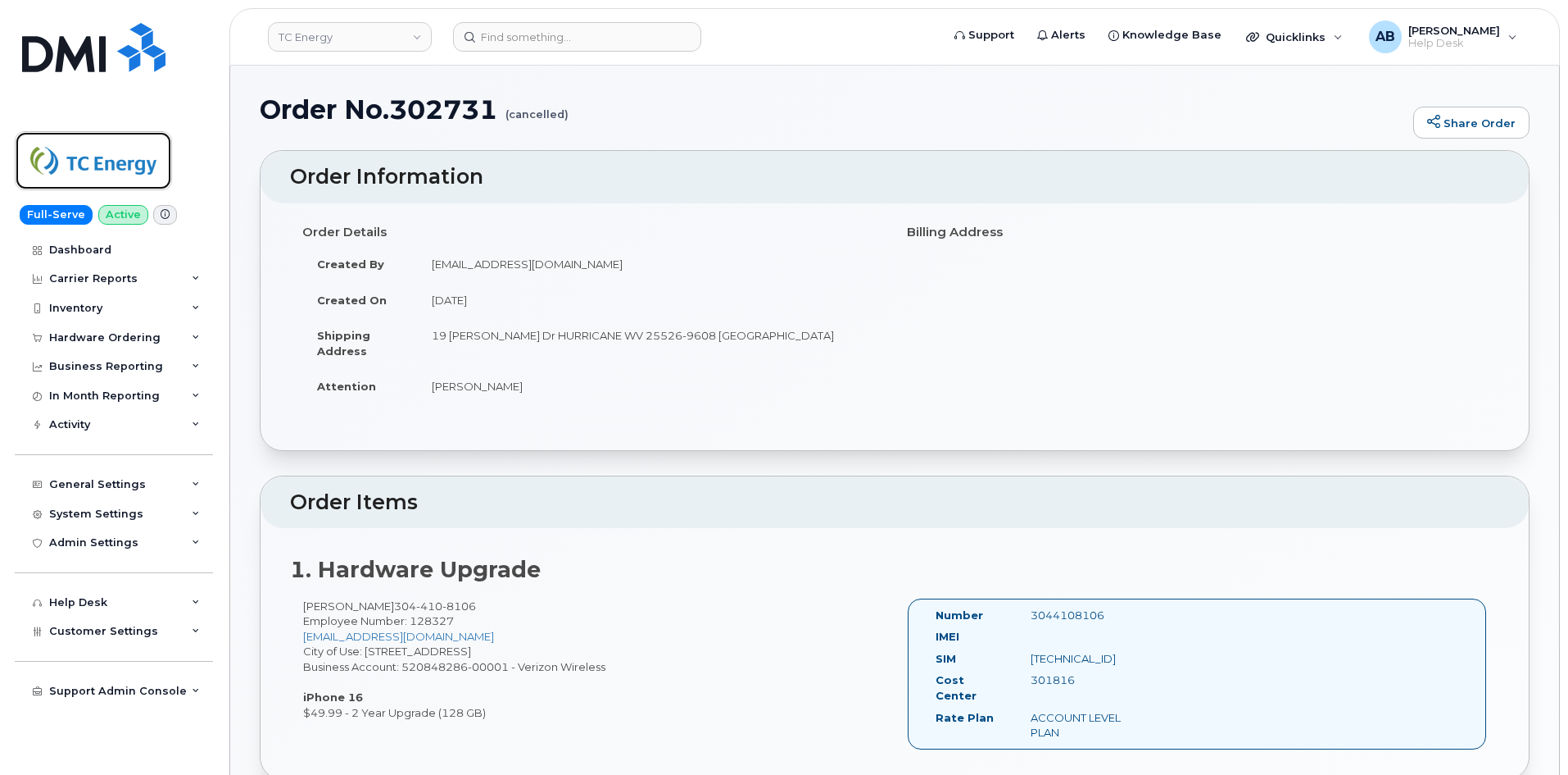
click at [103, 160] on img at bounding box center [93, 161] width 126 height 48
